Goal: Task Accomplishment & Management: Manage account settings

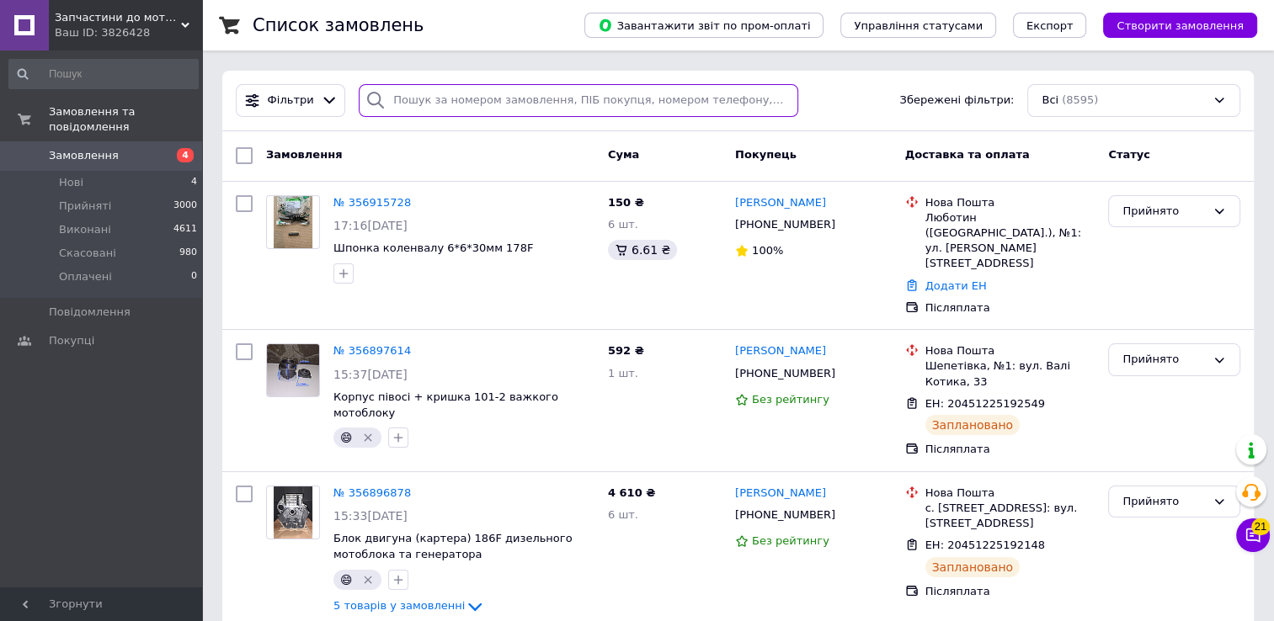
click at [561, 103] on input "search" at bounding box center [578, 100] width 439 height 33
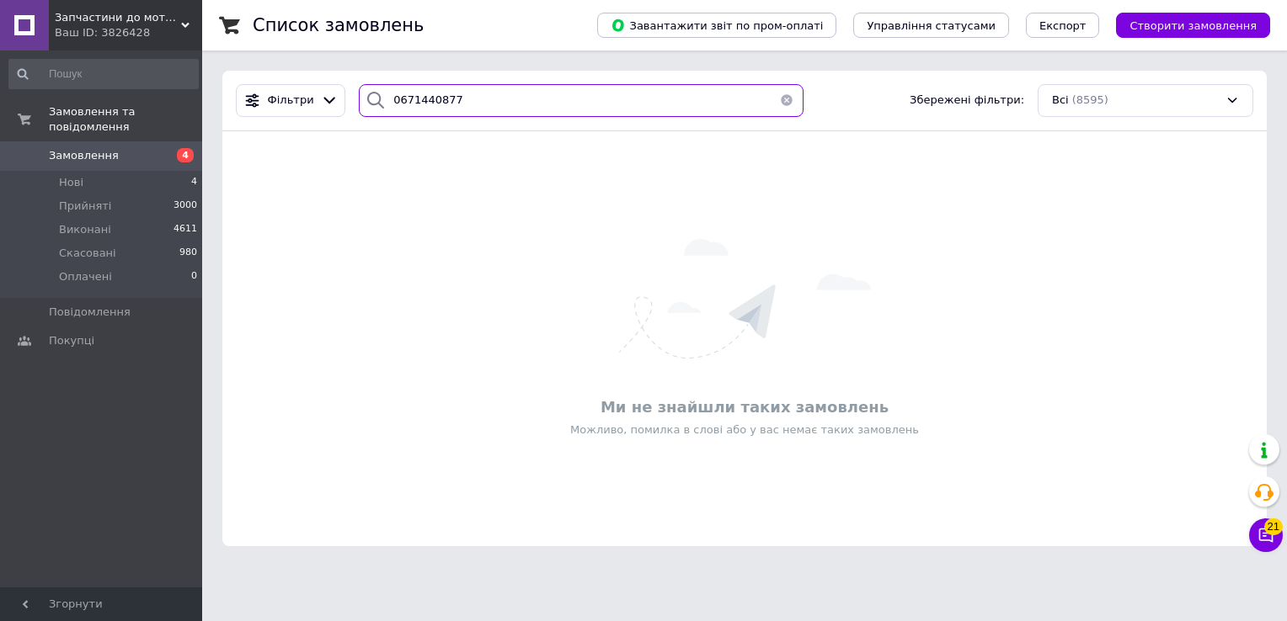
type input "0671440877"
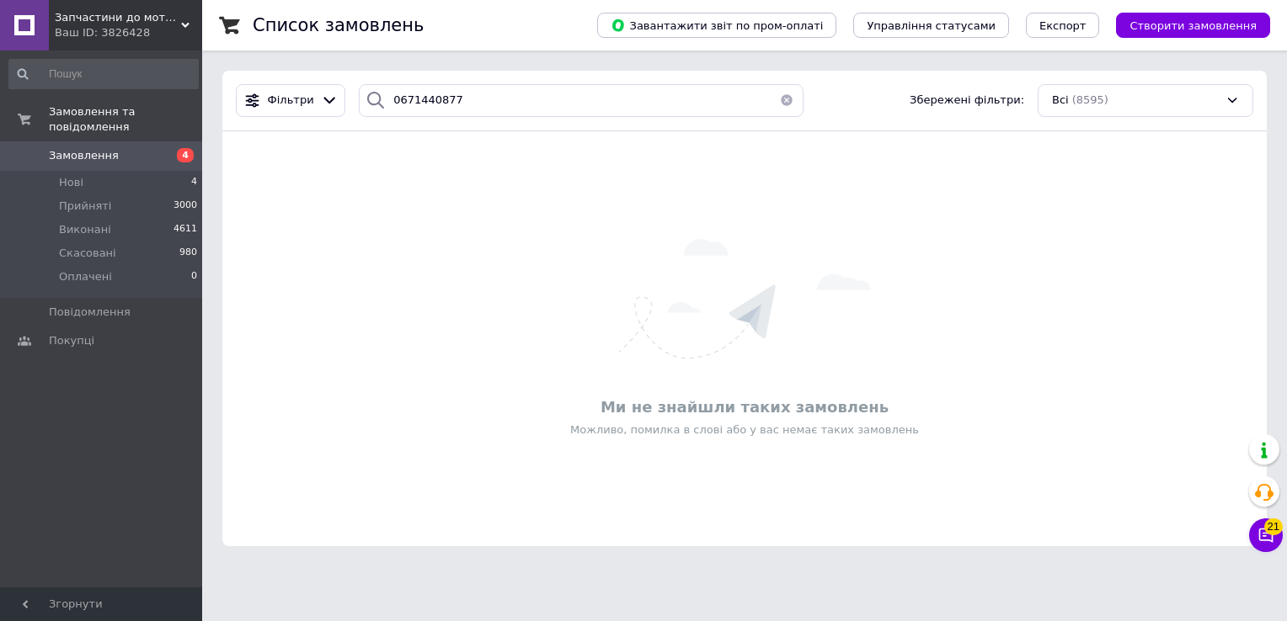
click at [778, 105] on button "button" at bounding box center [787, 100] width 34 height 33
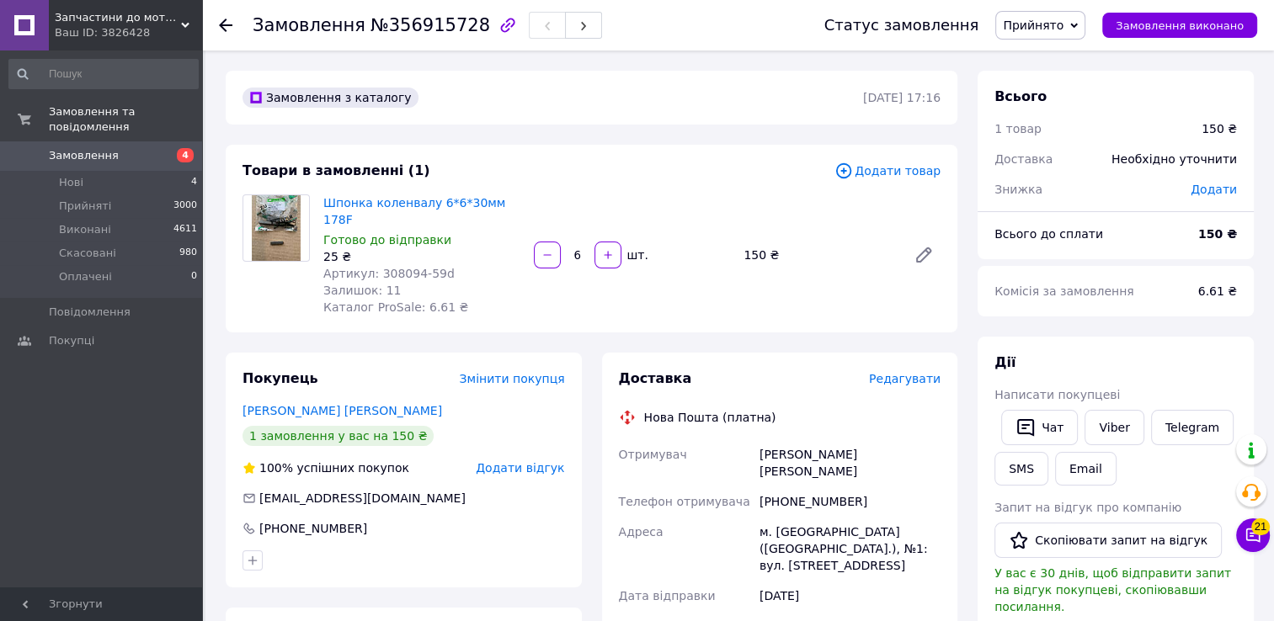
click at [908, 372] on span "Редагувати" at bounding box center [905, 378] width 72 height 13
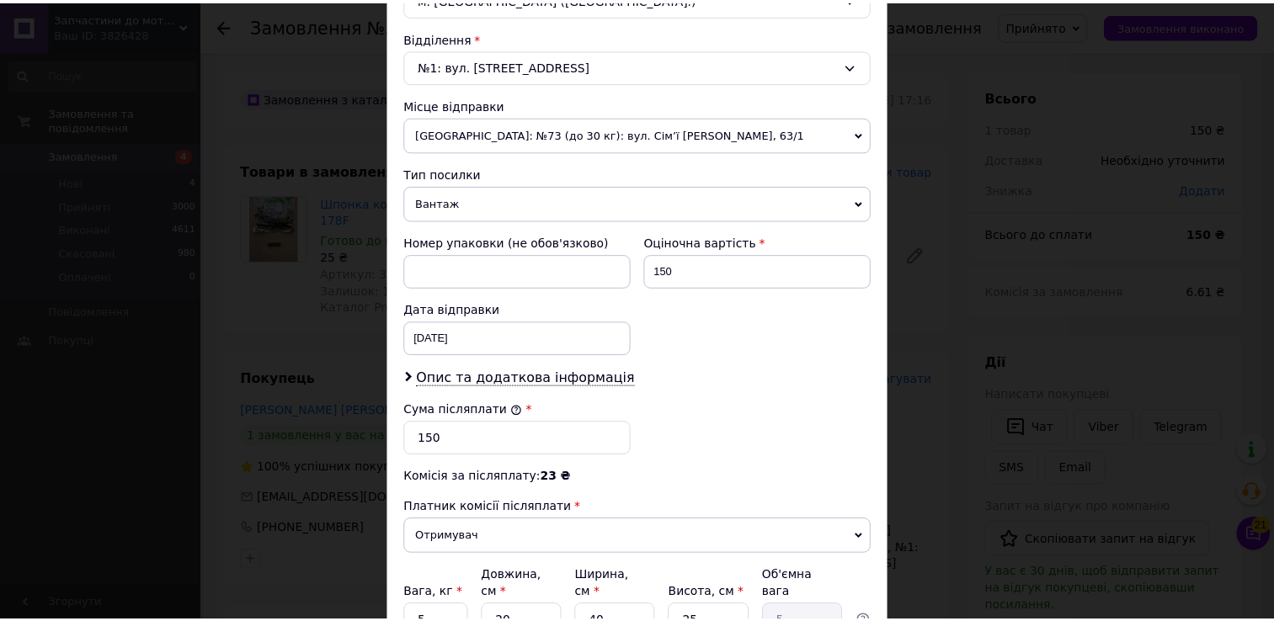
scroll to position [658, 0]
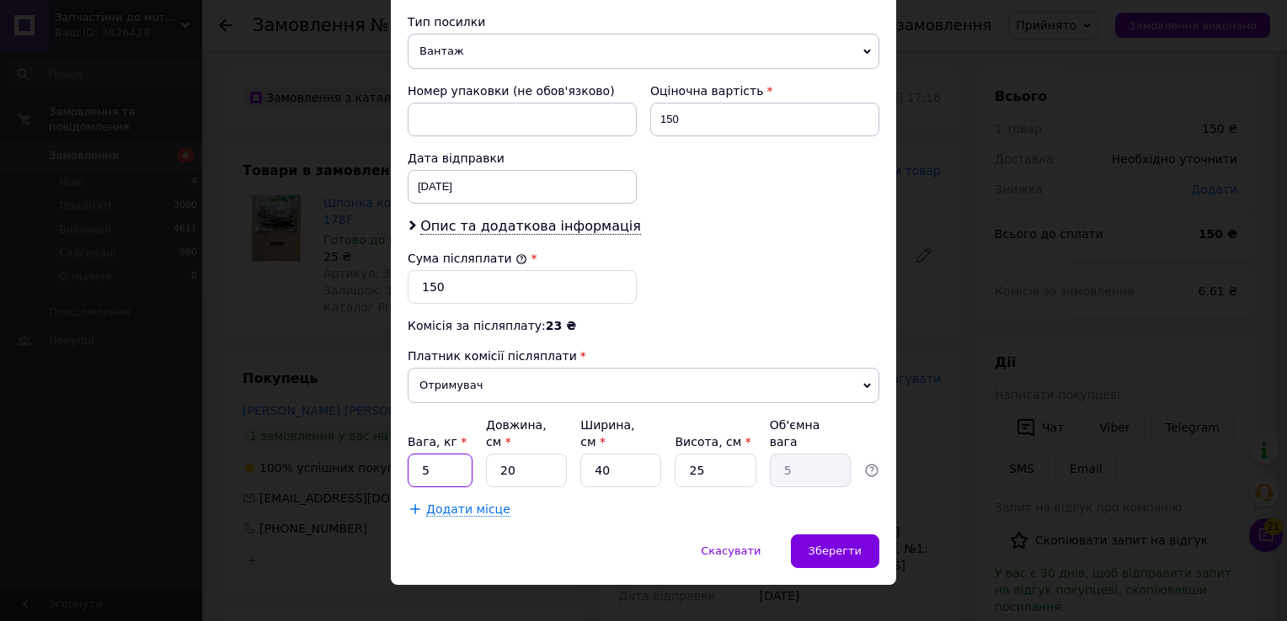
click at [448, 460] on input "5" at bounding box center [440, 471] width 65 height 34
type input "0.5"
click at [542, 455] on input "20" at bounding box center [526, 471] width 81 height 34
click at [542, 454] on input "20" at bounding box center [526, 471] width 81 height 34
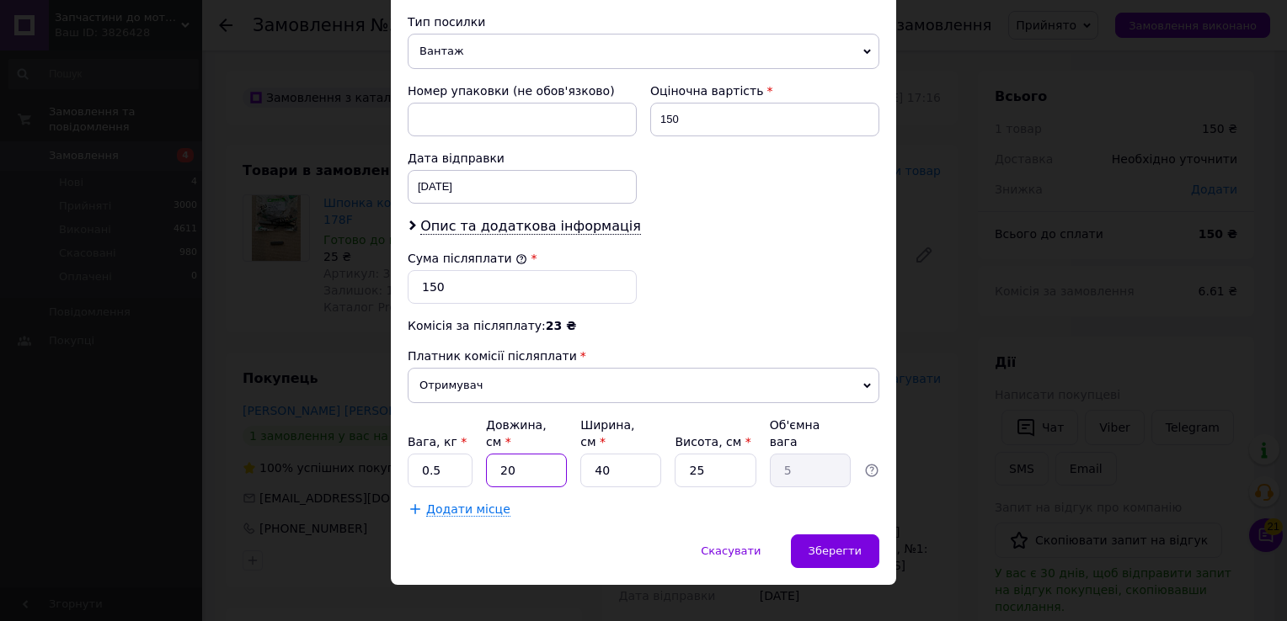
type input "1"
type input "0.25"
type input "17"
type input "4.25"
type input "17"
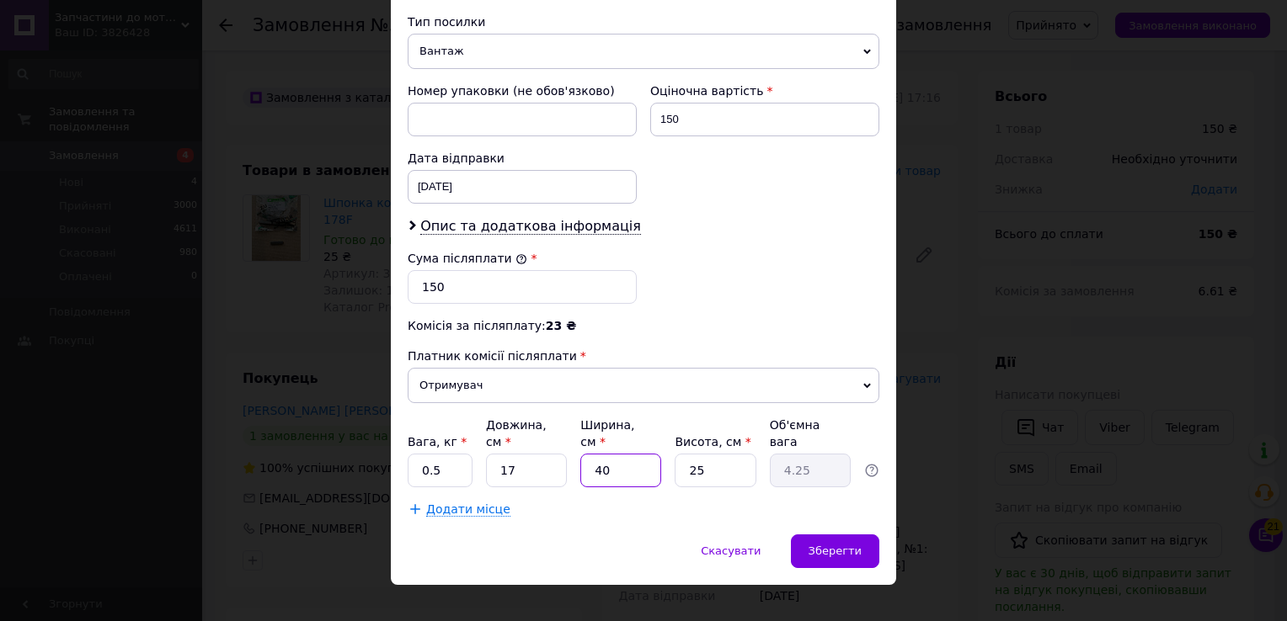
click at [610, 454] on input "40" at bounding box center [620, 471] width 81 height 34
type input "1"
type input "0.11"
type input "12"
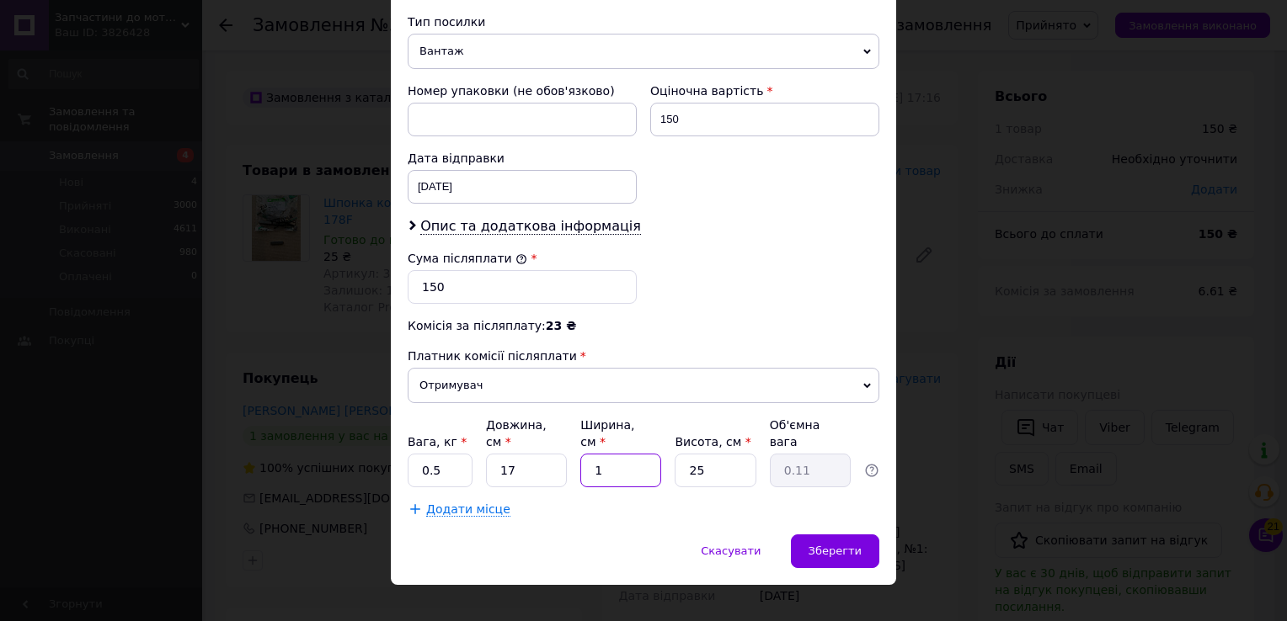
type input "1.27"
type input "12"
click at [695, 454] on input "25" at bounding box center [714, 471] width 81 height 34
click at [696, 454] on input "25" at bounding box center [714, 471] width 81 height 34
click at [729, 454] on input "25" at bounding box center [714, 471] width 81 height 34
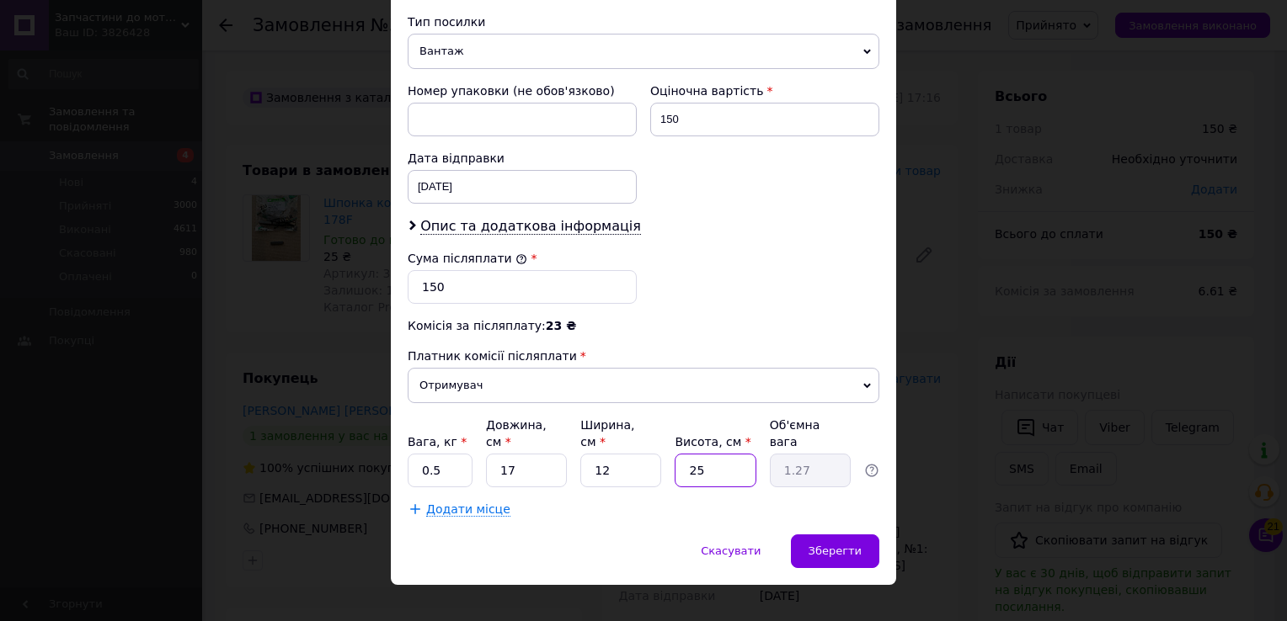
click at [729, 454] on input "25" at bounding box center [714, 471] width 81 height 34
type input "9"
type input "0.46"
type input "9"
drag, startPoint x: 680, startPoint y: 510, endPoint x: 689, endPoint y: 510, distance: 9.3
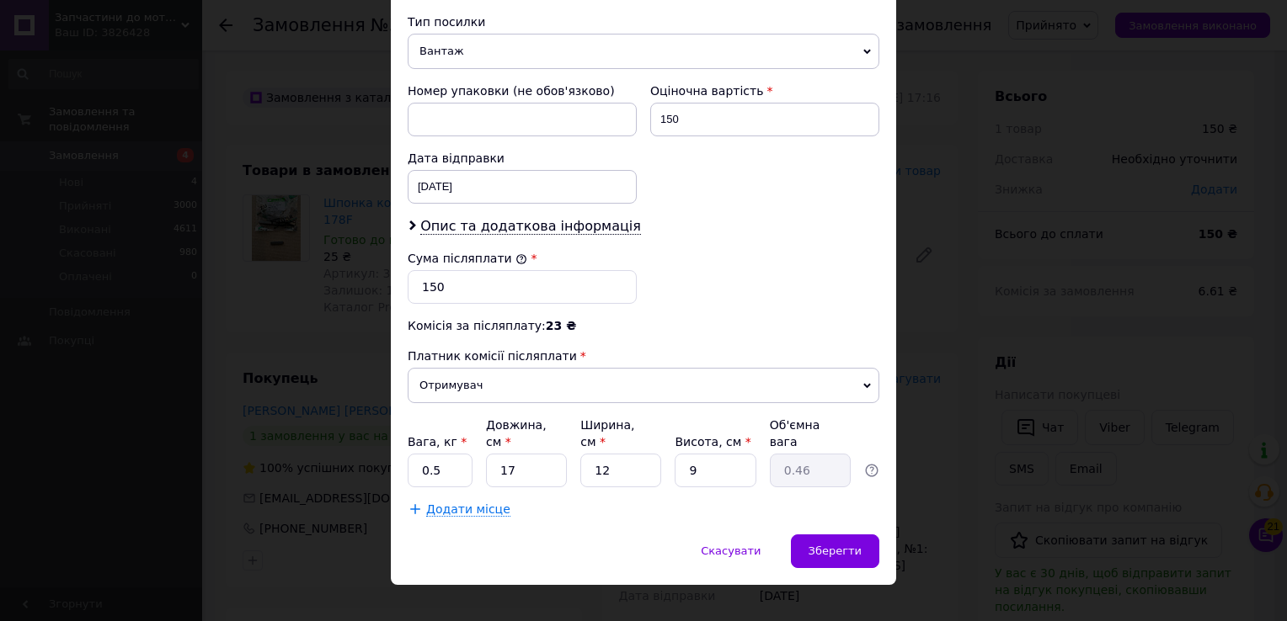
click at [808, 535] on div "Зберегти" at bounding box center [835, 552] width 88 height 34
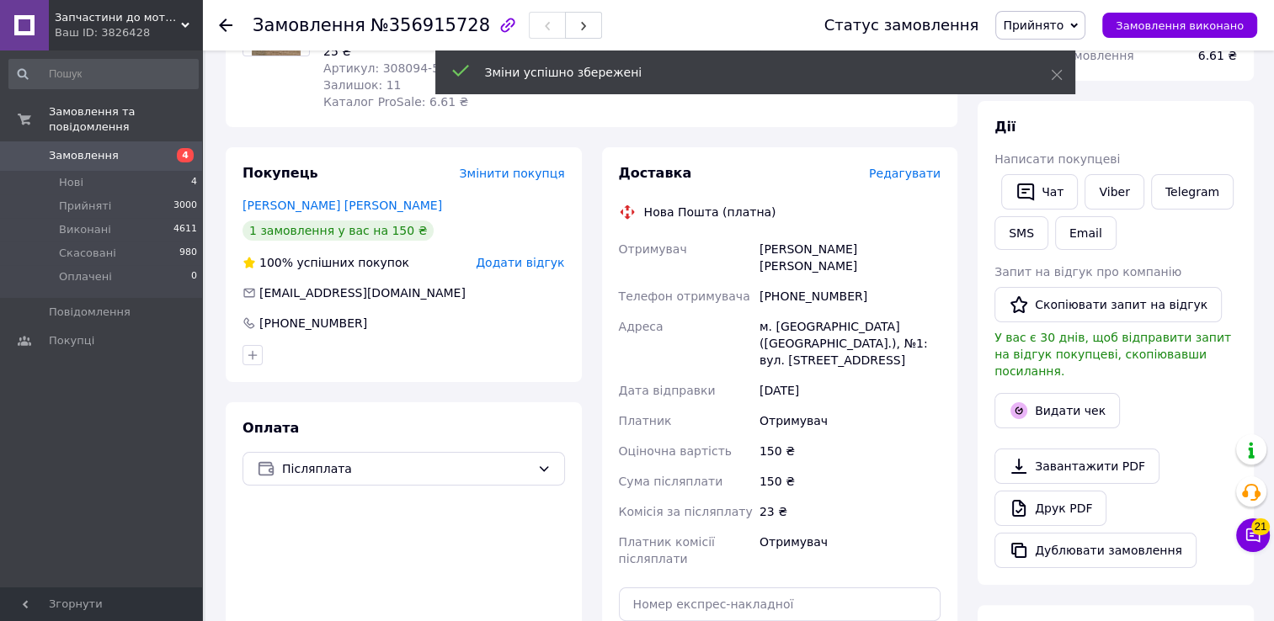
scroll to position [337, 0]
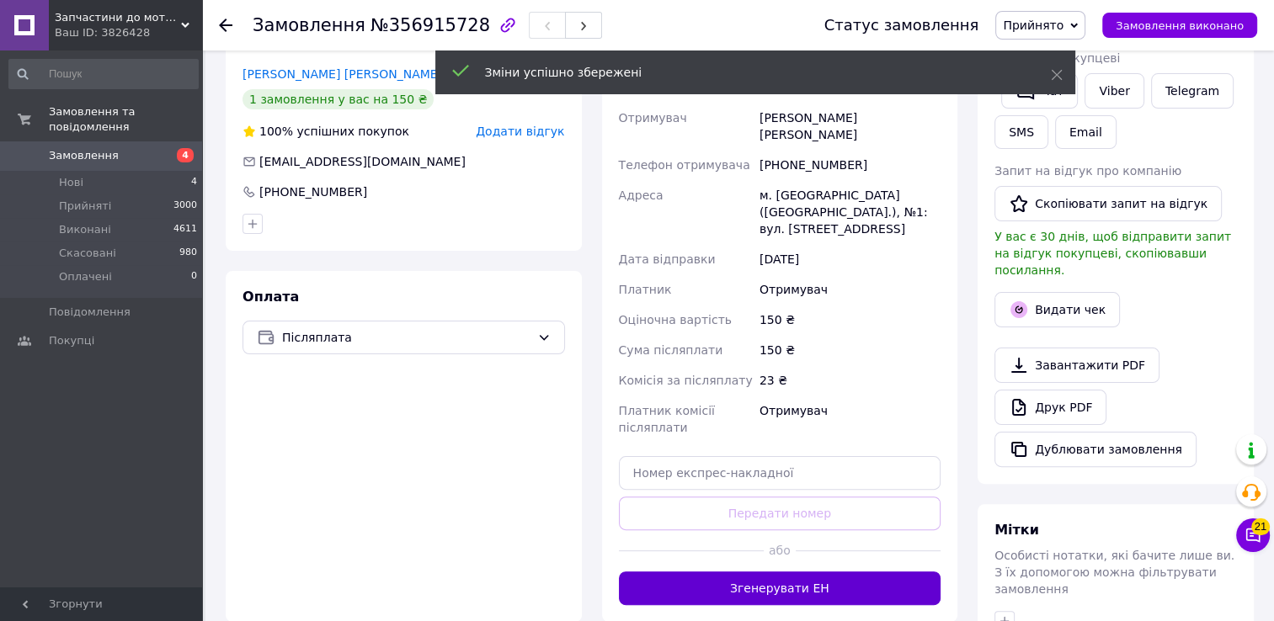
click at [765, 572] on button "Згенерувати ЕН" at bounding box center [780, 589] width 323 height 34
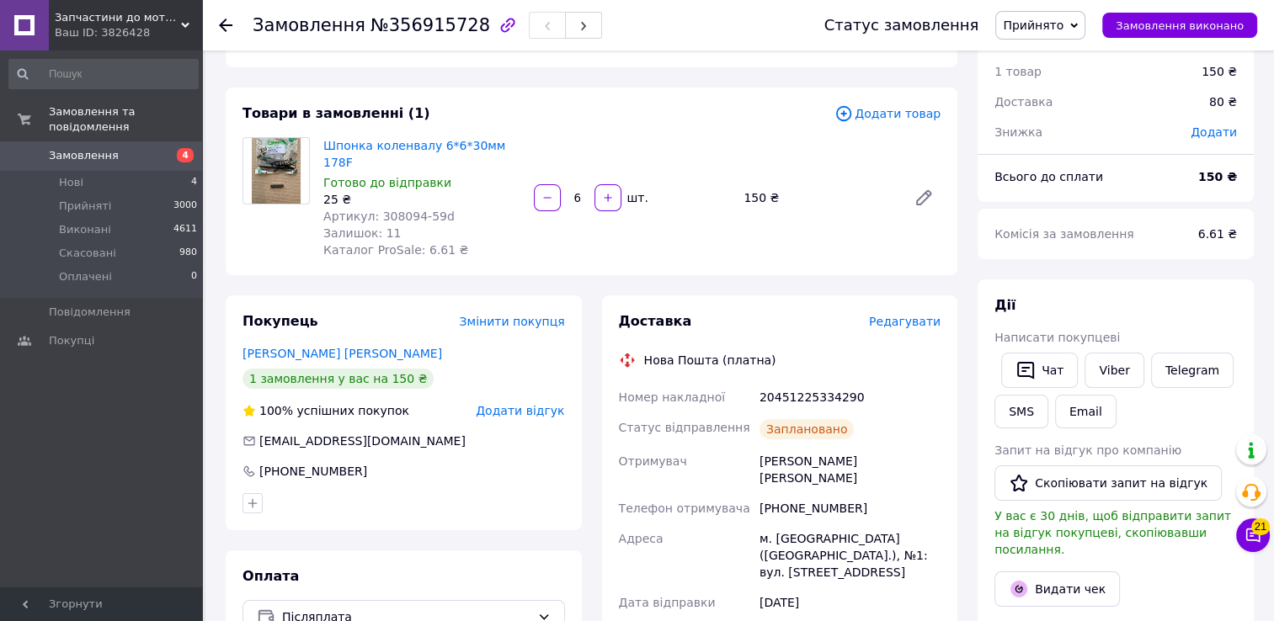
scroll to position [0, 0]
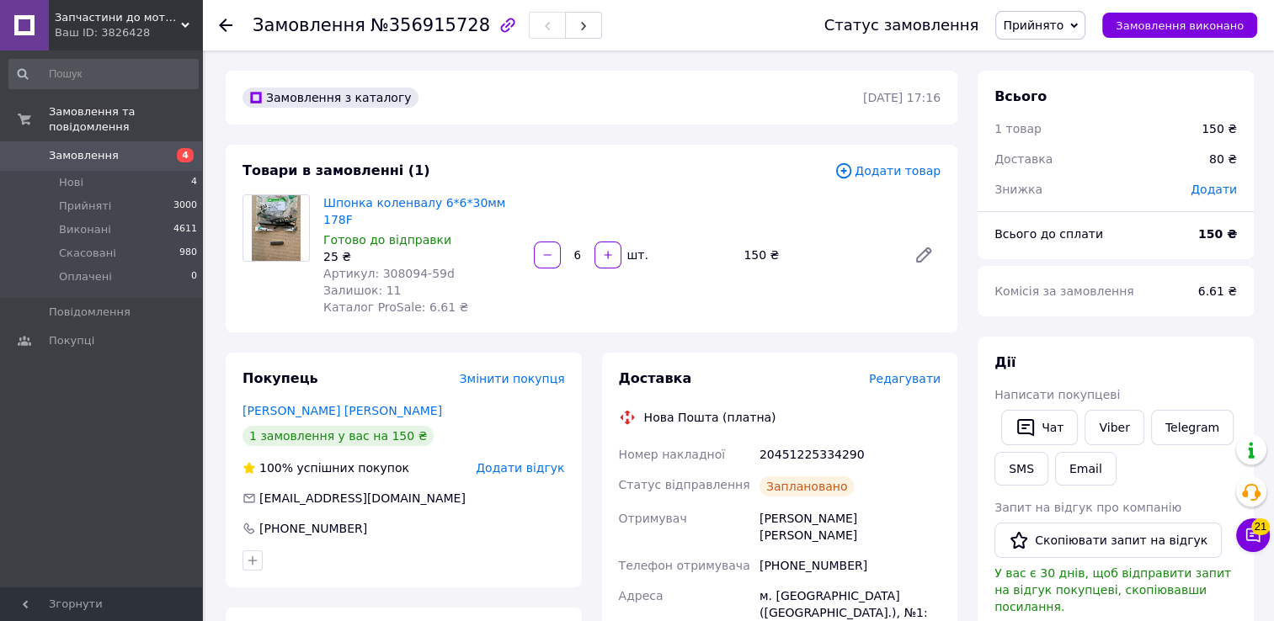
click at [130, 141] on link "Замовлення 4" at bounding box center [103, 155] width 207 height 29
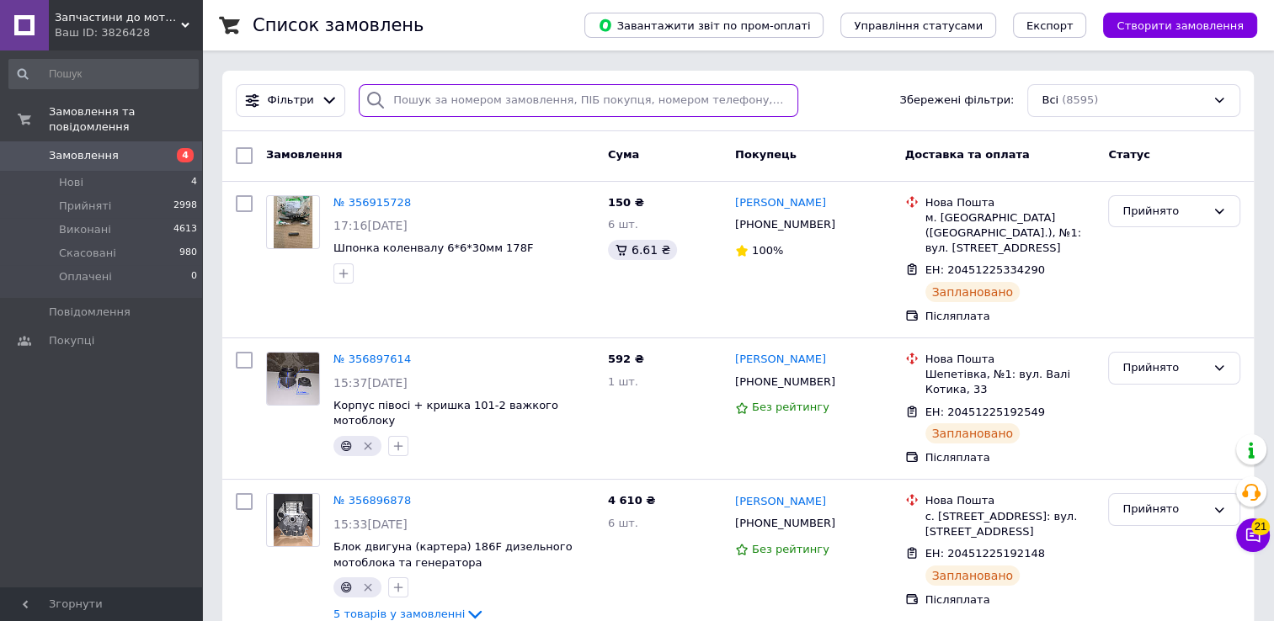
click at [519, 113] on input "search" at bounding box center [578, 100] width 439 height 33
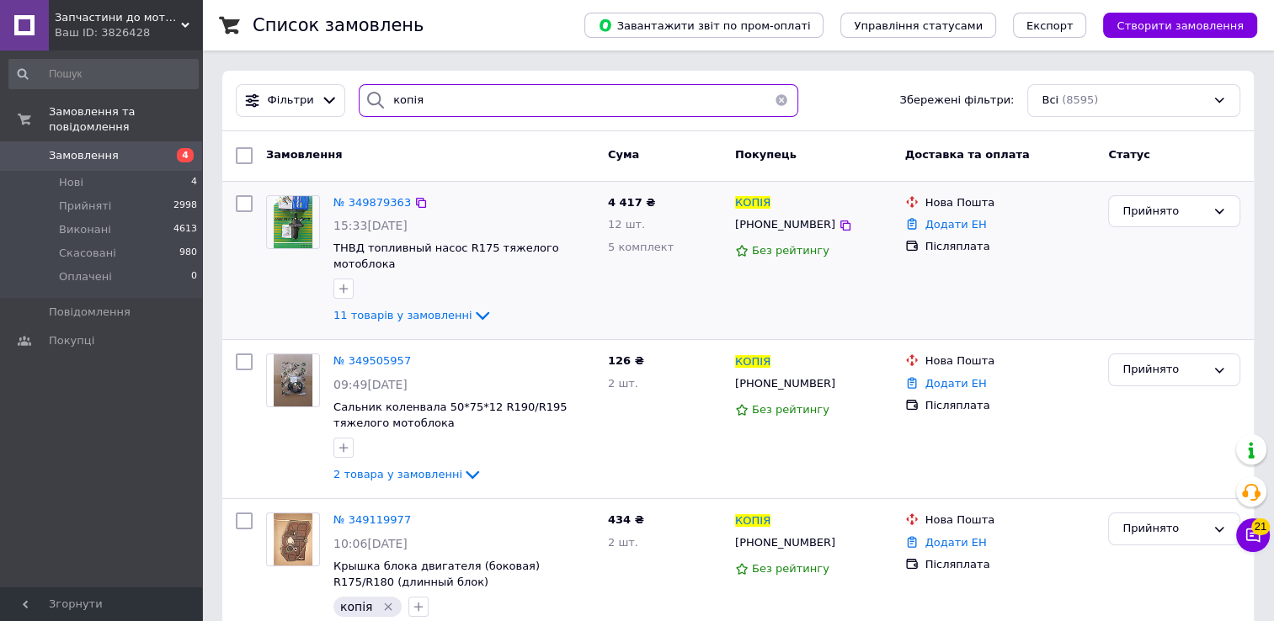
type input "копія"
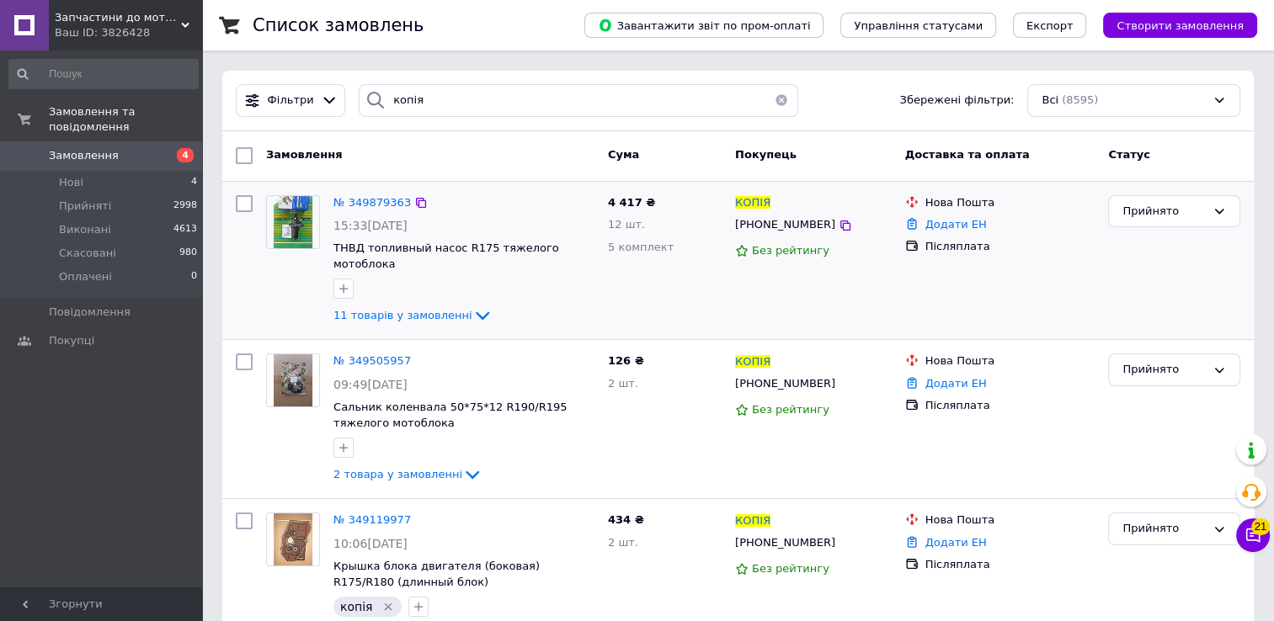
click at [303, 231] on img at bounding box center [294, 222] width 40 height 52
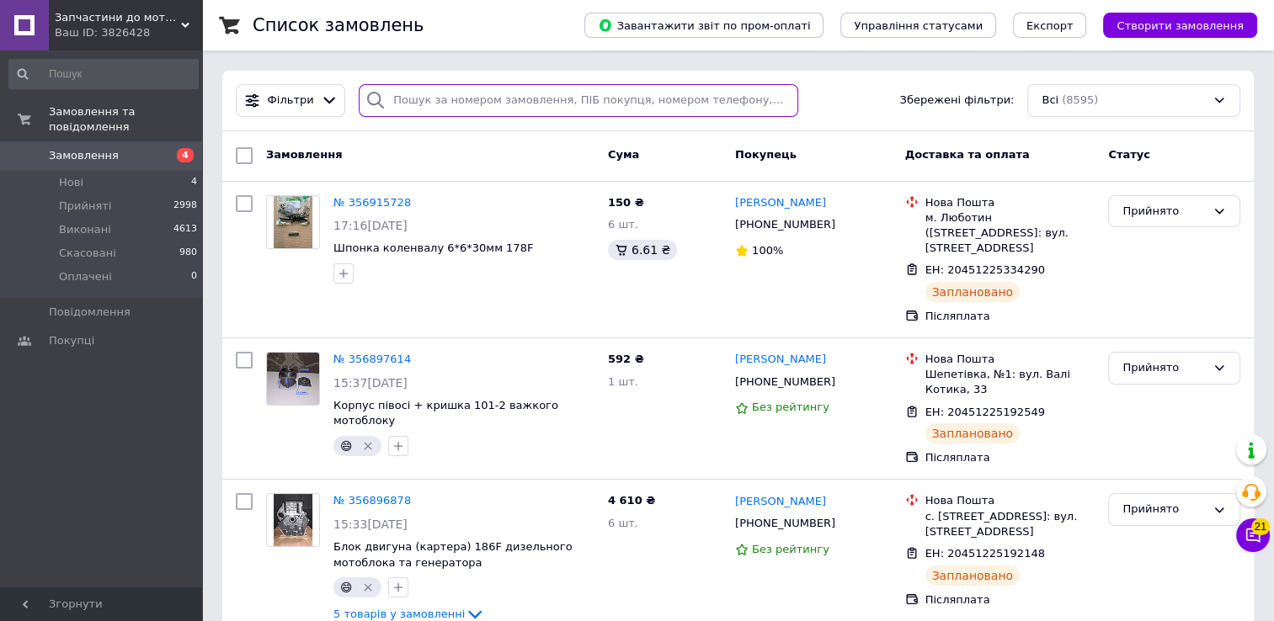
click at [490, 96] on input "search" at bounding box center [578, 100] width 439 height 33
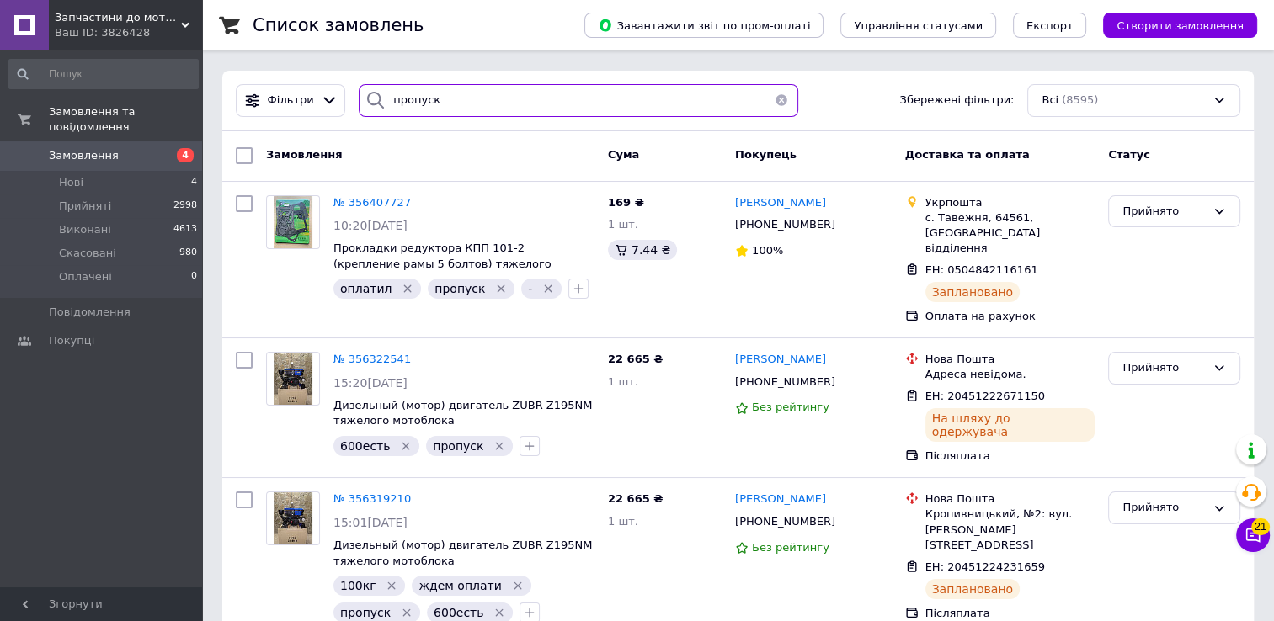
type input "пропуск"
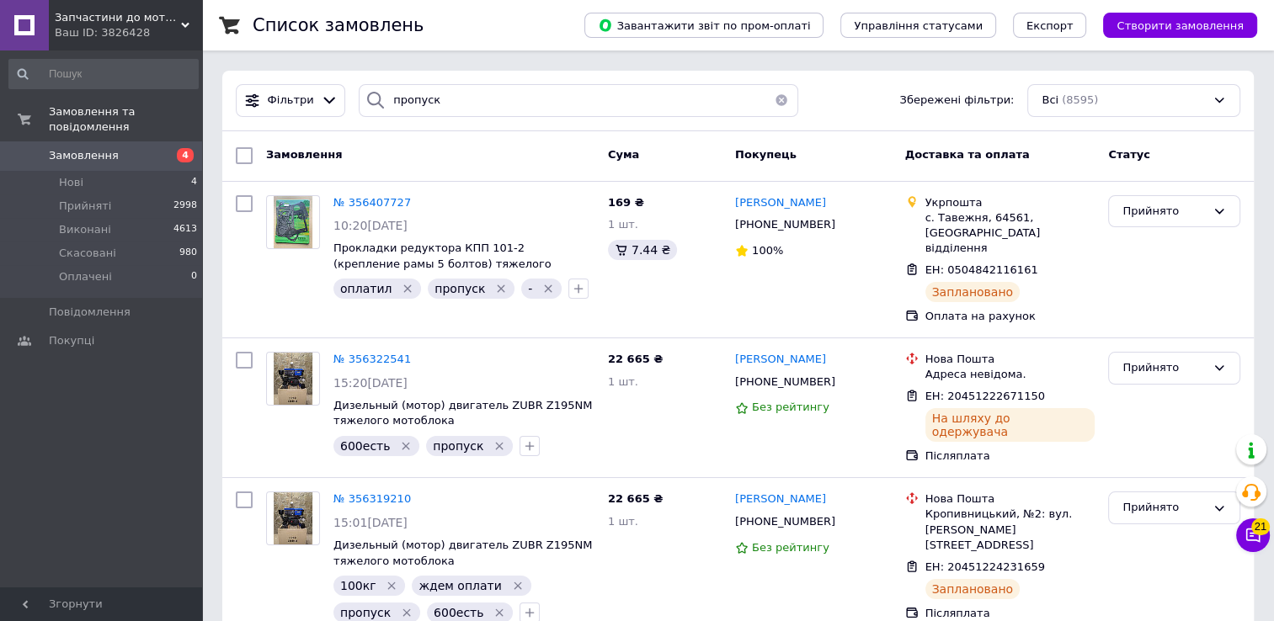
click at [771, 99] on button "button" at bounding box center [782, 100] width 34 height 33
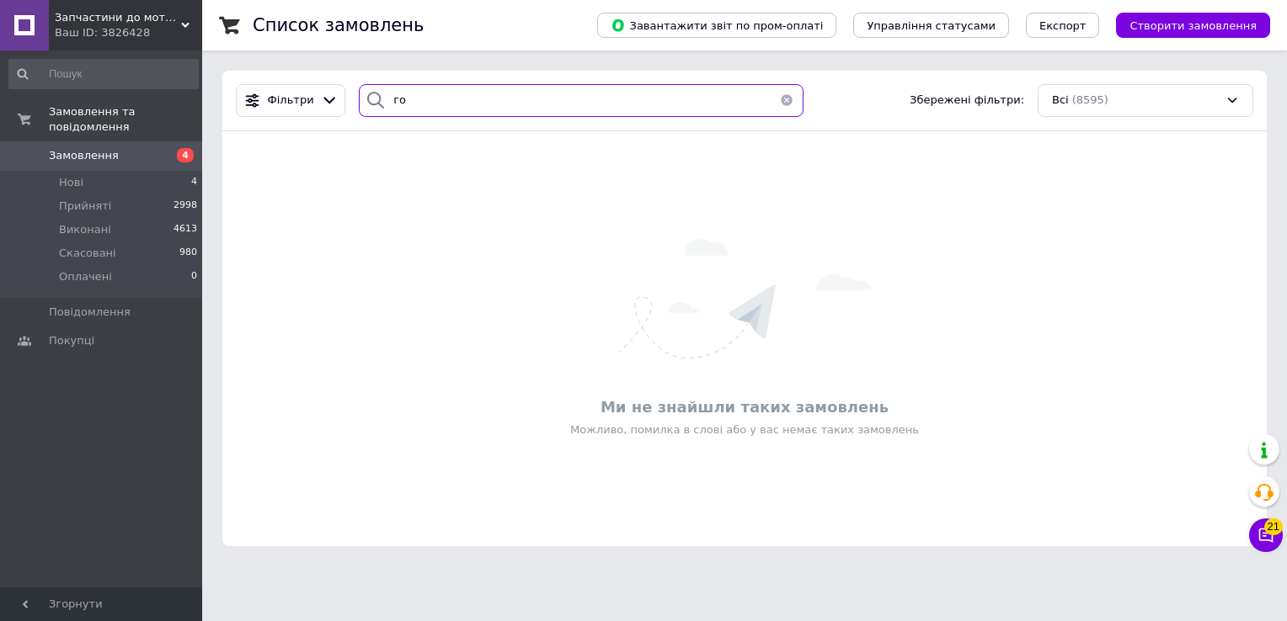
type input "г"
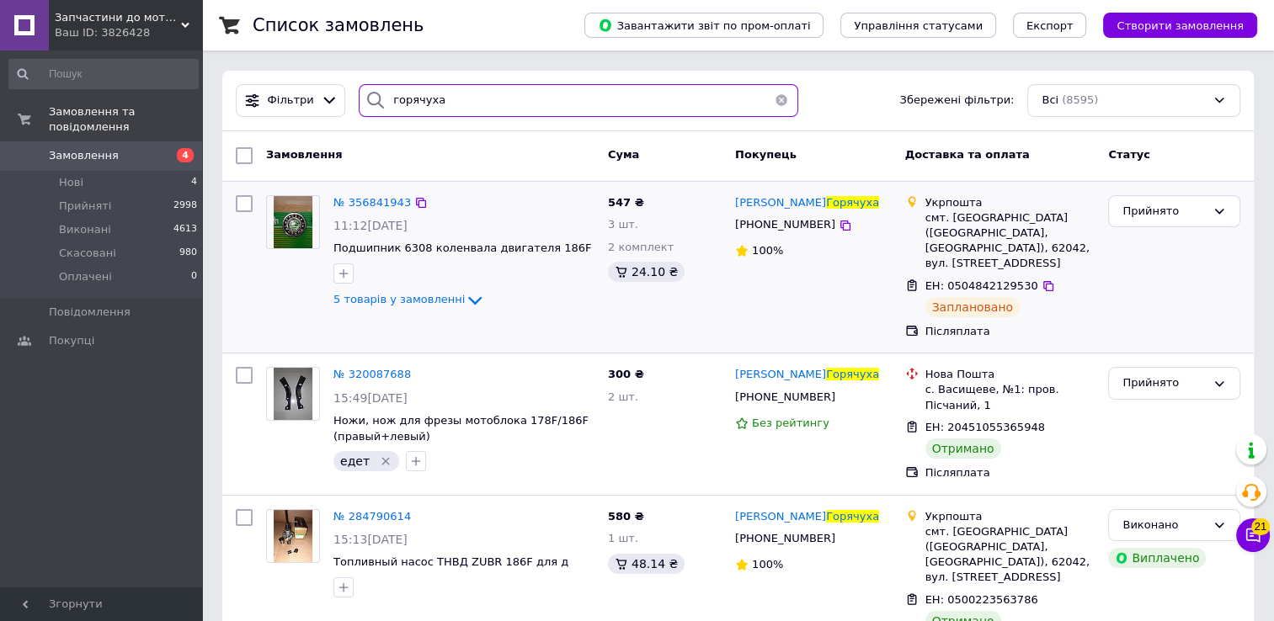
type input "горячуха"
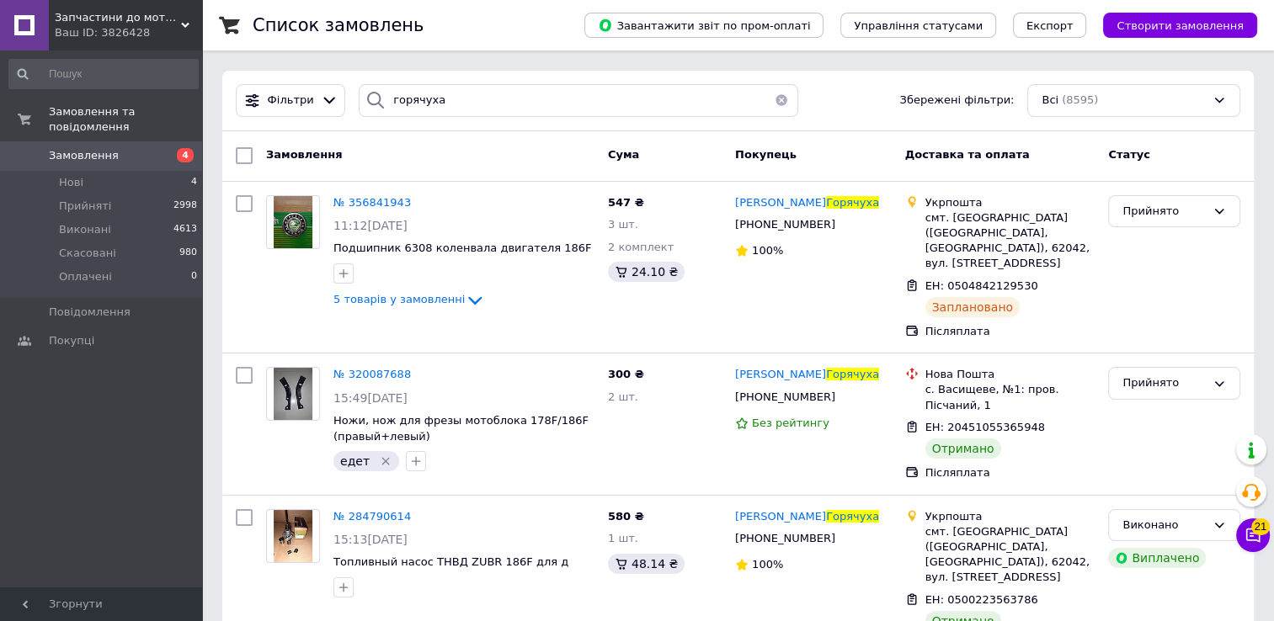
click at [775, 104] on button "button" at bounding box center [782, 100] width 34 height 33
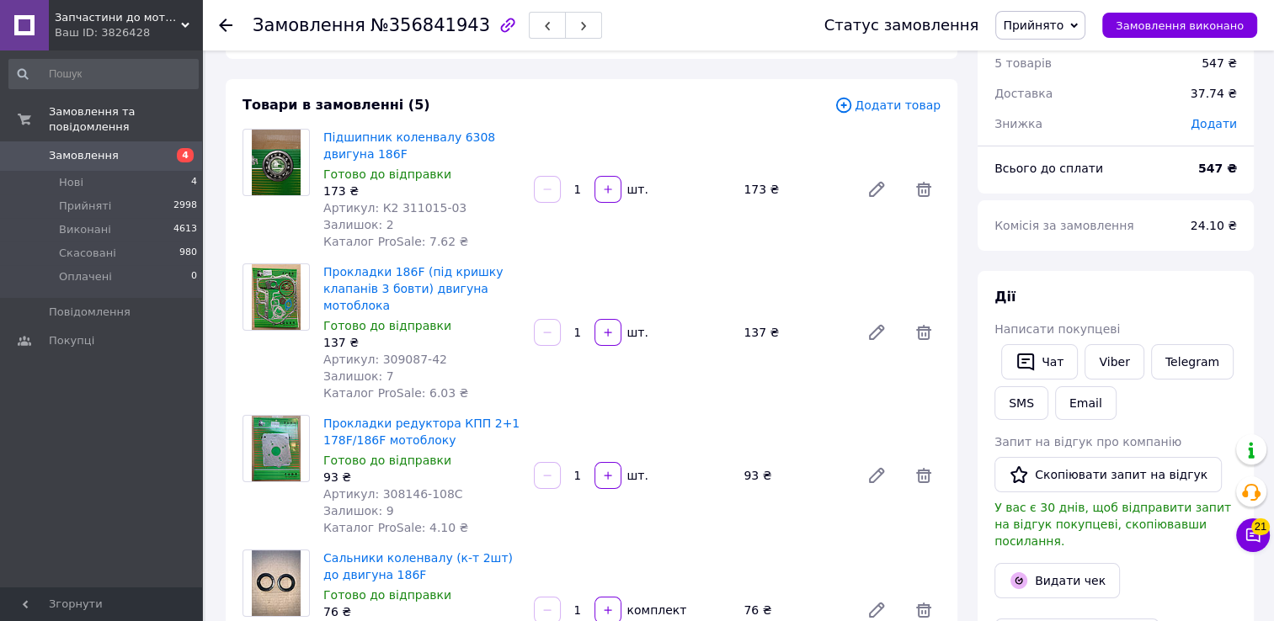
scroll to position [67, 0]
drag, startPoint x: 387, startPoint y: 204, endPoint x: 448, endPoint y: 200, distance: 60.8
click at [448, 200] on div "Артикул: К2 311015-03" at bounding box center [421, 207] width 197 height 17
click at [626, 99] on div "Товари в замовленні (5)" at bounding box center [539, 104] width 592 height 19
drag, startPoint x: 391, startPoint y: 200, endPoint x: 467, endPoint y: 207, distance: 76.9
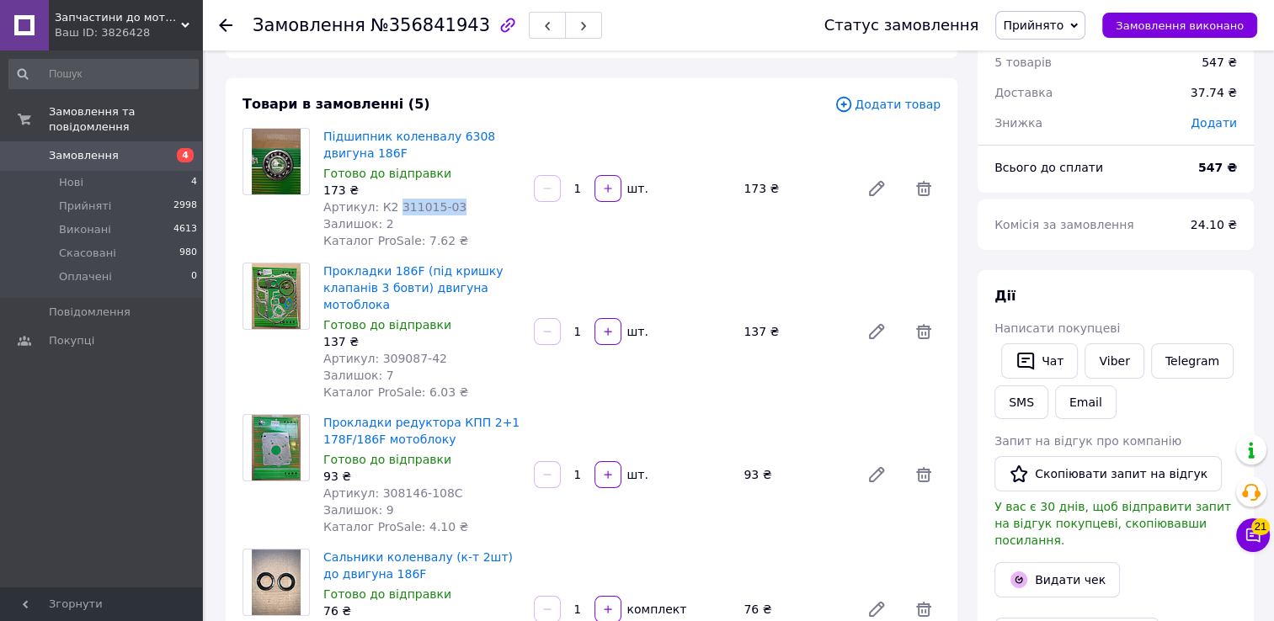
click at [467, 207] on div "Артикул: К2 311015-03" at bounding box center [421, 207] width 197 height 17
copy span "311015-03"
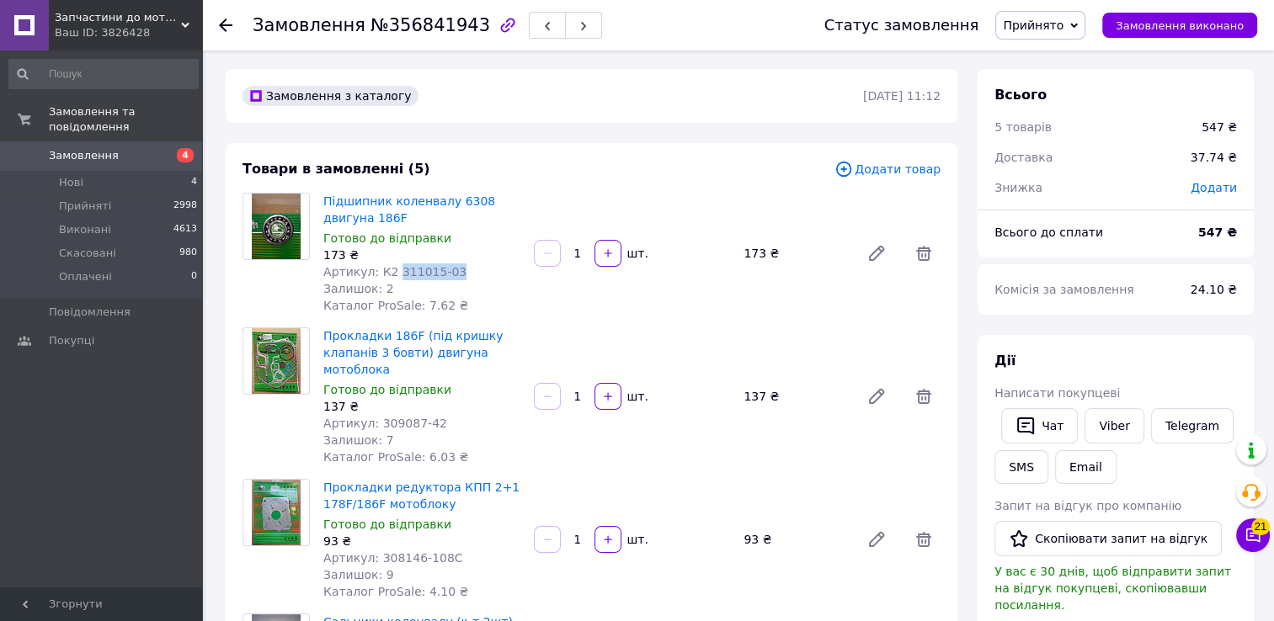
scroll to position [0, 0]
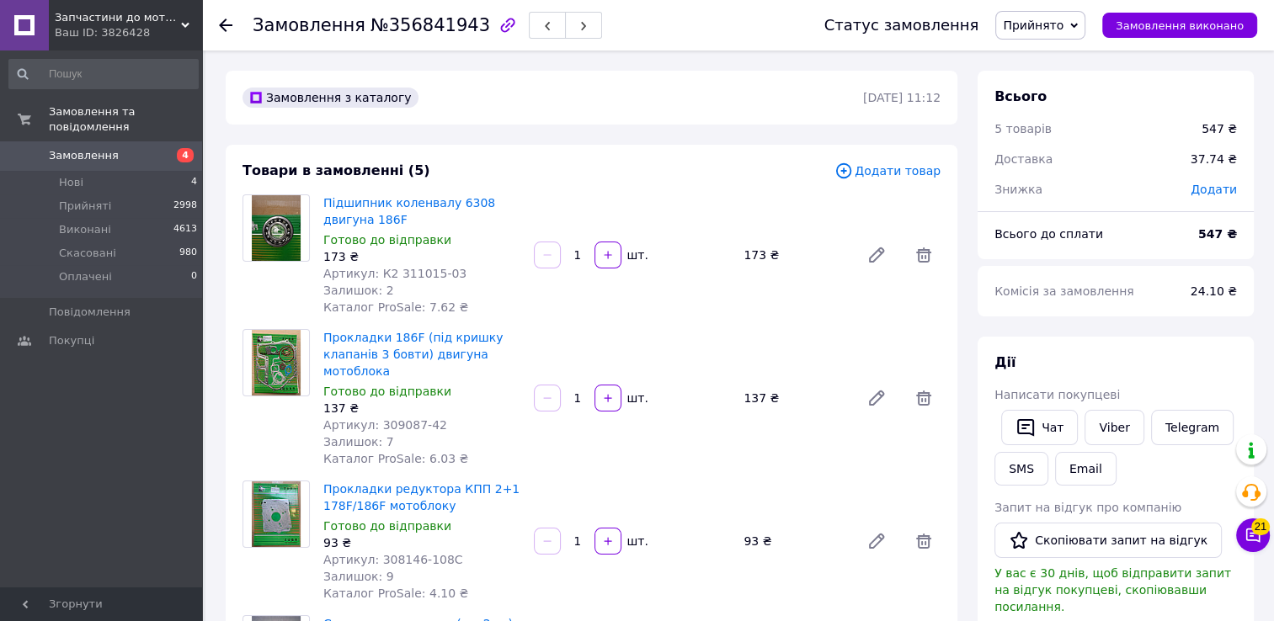
click at [712, 184] on div "Товари в замовленні (5) Додати товар Підшипник коленвалу 6308 двигуна 186F Гото…" at bounding box center [592, 540] width 732 height 791
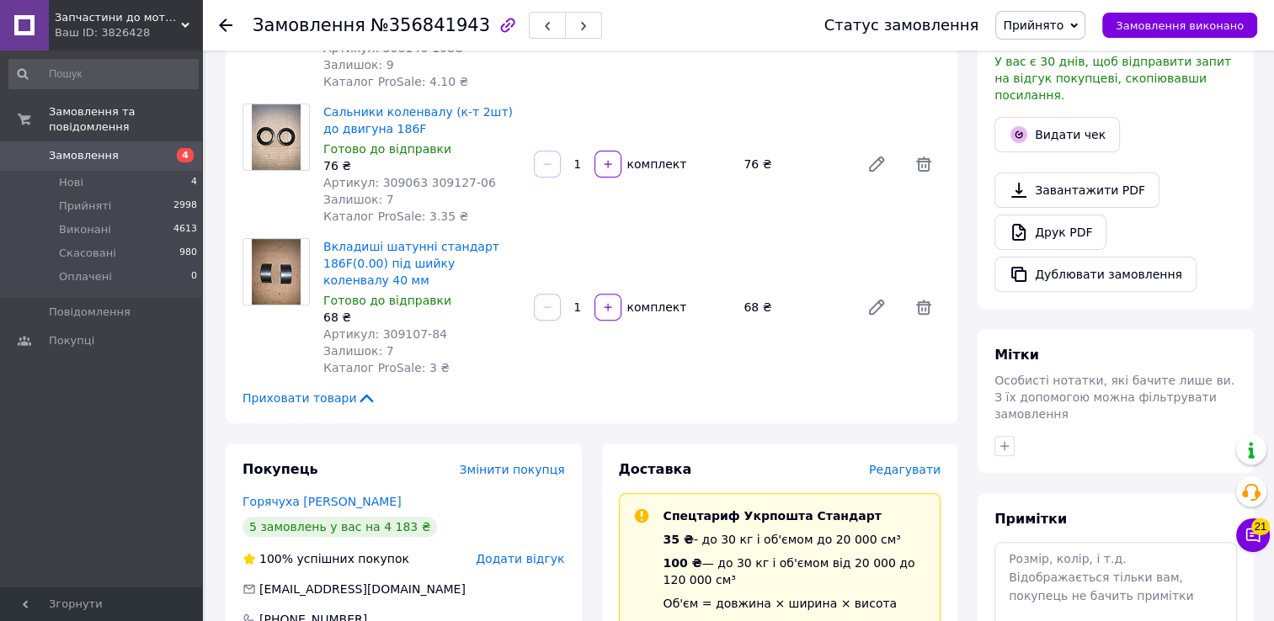
scroll to position [253, 0]
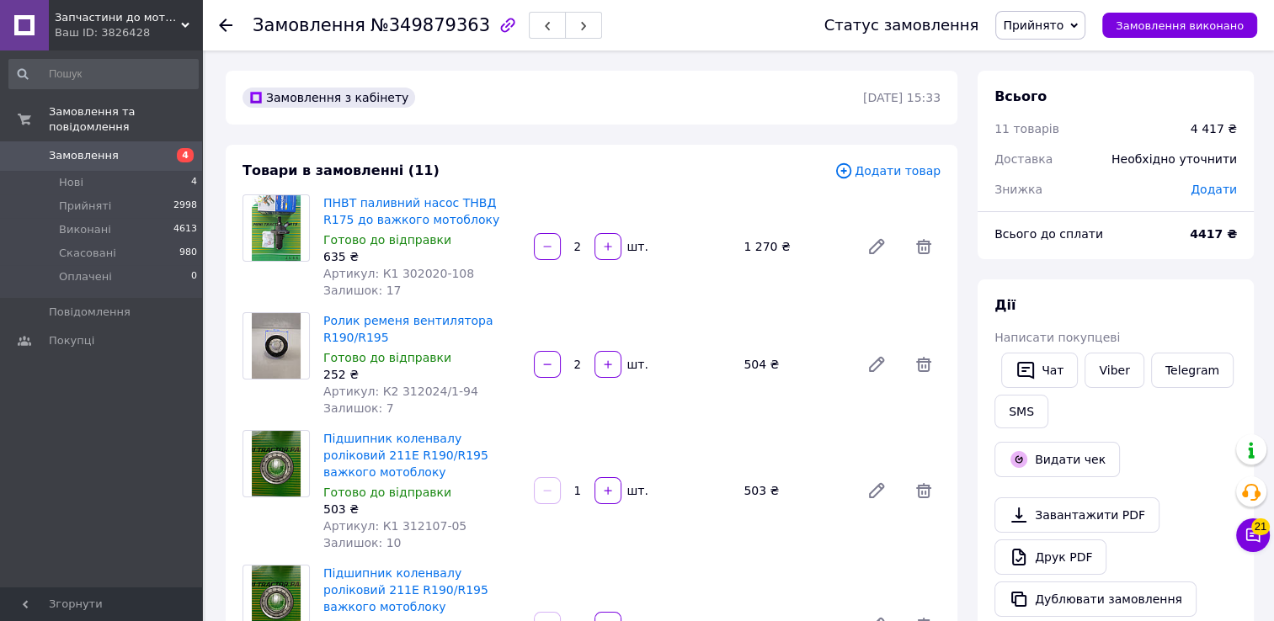
scroll to position [791, 0]
click at [882, 177] on span "Додати товар" at bounding box center [887, 171] width 106 height 19
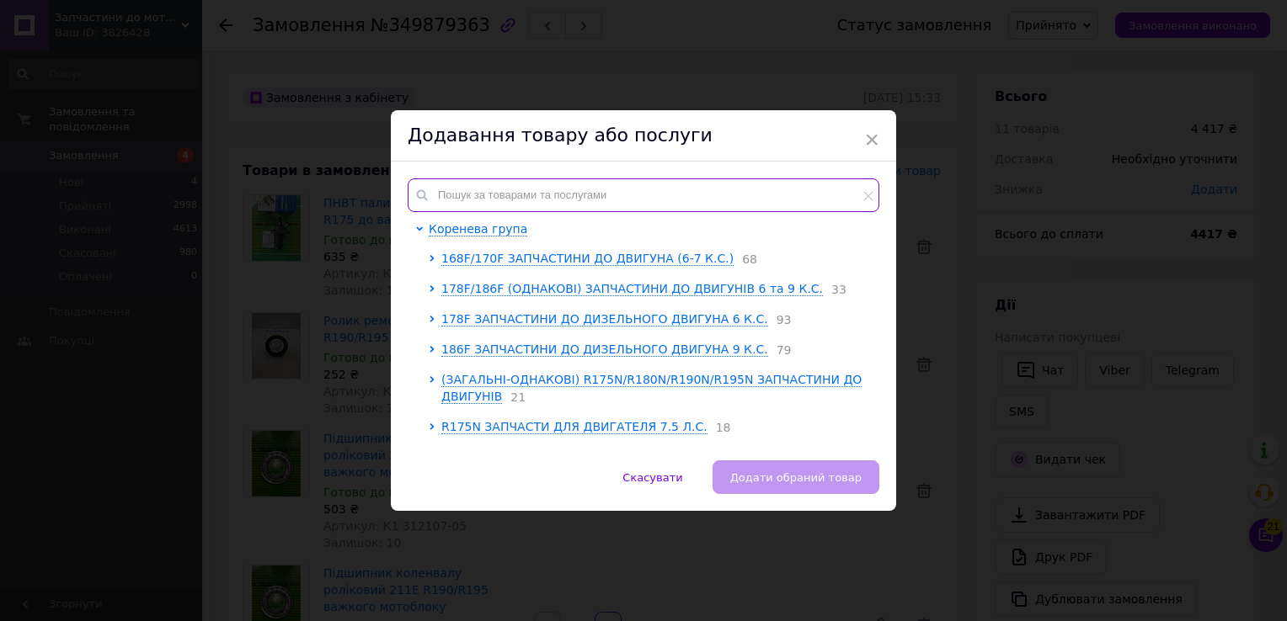
click at [748, 197] on input "text" at bounding box center [644, 196] width 472 height 34
paste input "311015-03"
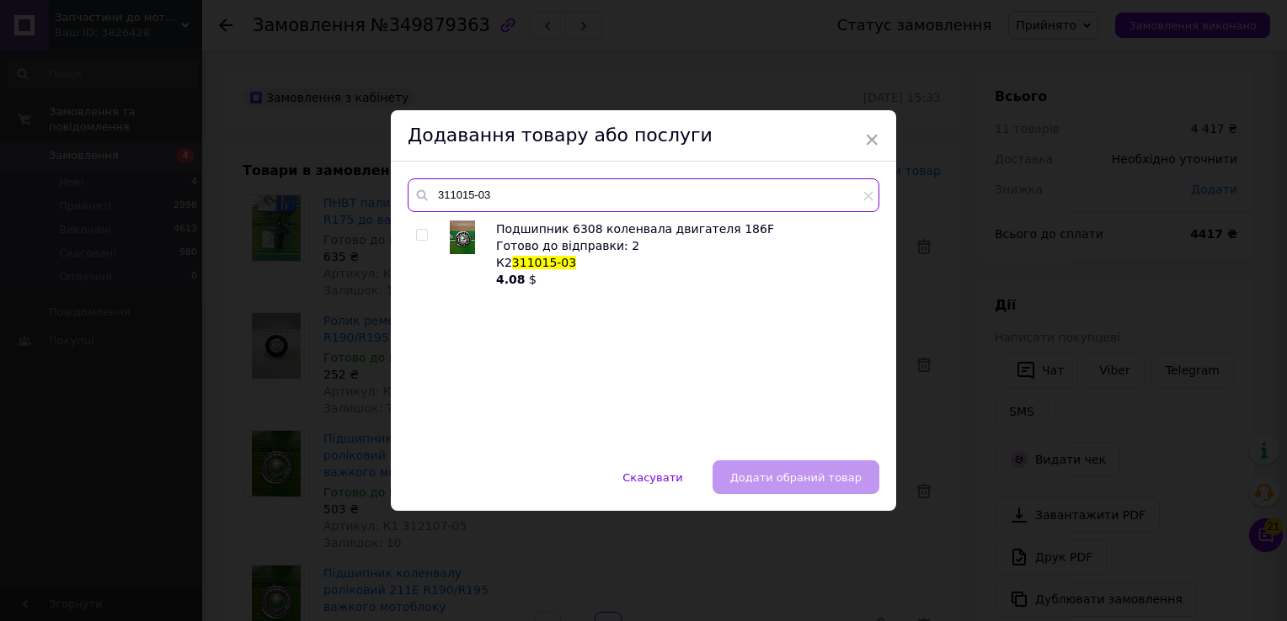
type input "311015-03"
click at [670, 50] on div "× Додавання товару або послуги 311015-03 Подшипник 6308 коленвала двигателя 186…" at bounding box center [643, 310] width 1287 height 621
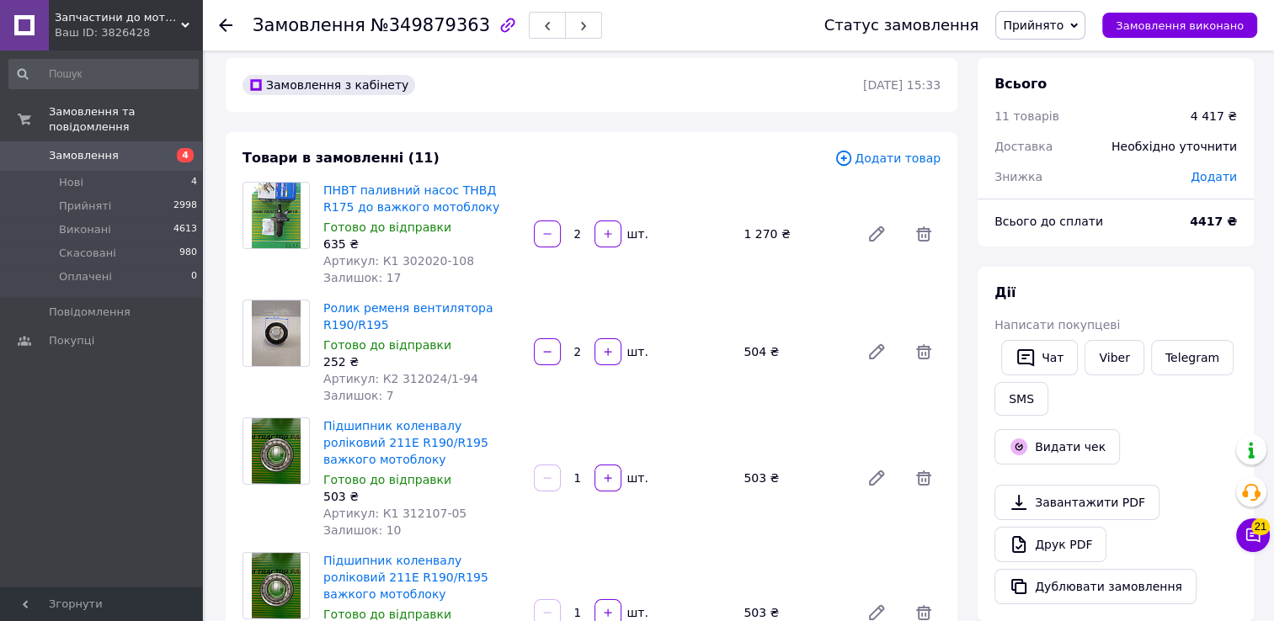
scroll to position [0, 0]
